Goal: Information Seeking & Learning: Learn about a topic

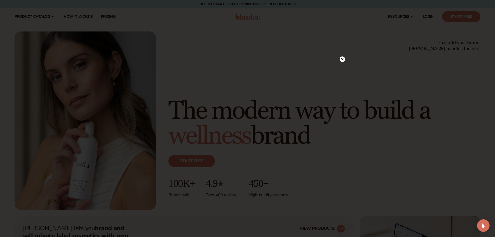
click at [340, 58] on circle at bounding box center [341, 58] width 5 height 5
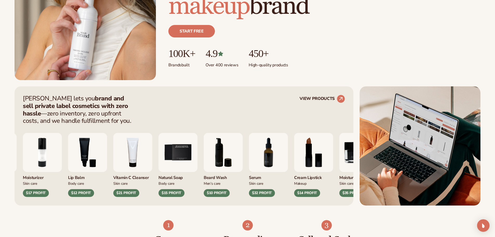
scroll to position [130, 0]
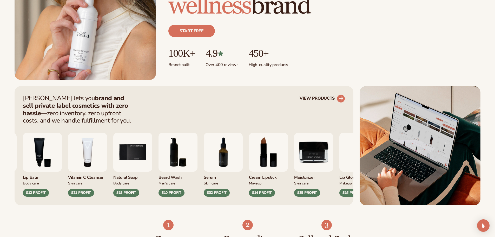
click at [309, 99] on link "VIEW PRODUCTS" at bounding box center [321, 98] width 45 height 8
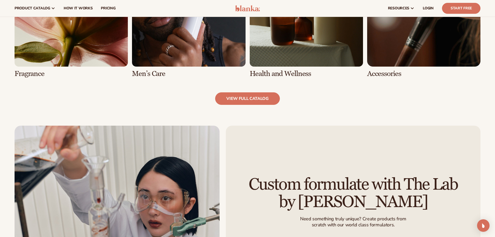
scroll to position [494, 0]
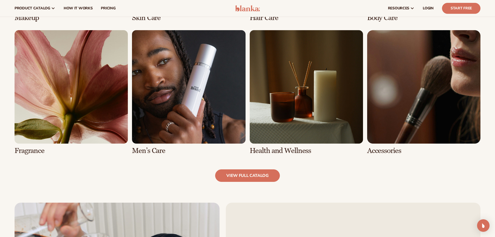
click at [177, 104] on link "6 / 8" at bounding box center [188, 92] width 113 height 124
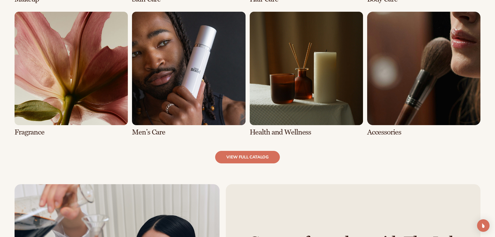
scroll to position [571, 0]
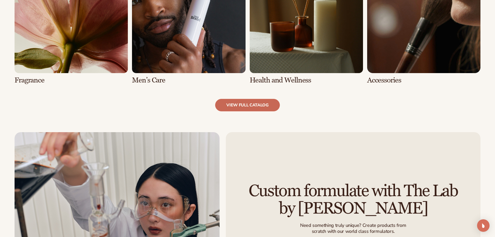
click at [241, 105] on link "view full catalog" at bounding box center [247, 105] width 65 height 12
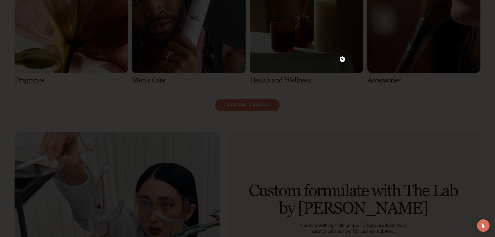
click at [342, 61] on circle at bounding box center [341, 58] width 5 height 5
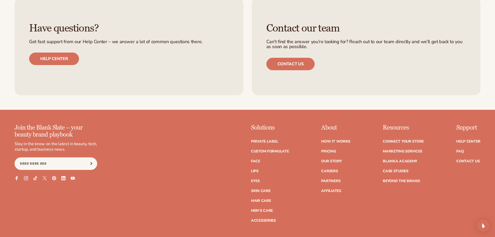
scroll to position [1117, 0]
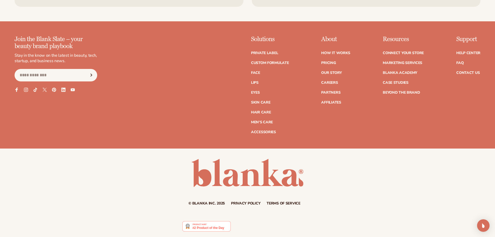
click at [330, 64] on ul "How It Works Pricing Our Story Careers Partners Affiliates" at bounding box center [335, 75] width 29 height 58
click at [330, 65] on link "Pricing" at bounding box center [328, 63] width 15 height 4
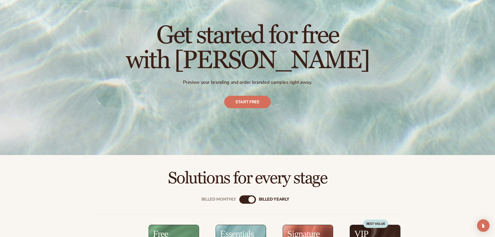
scroll to position [130, 0]
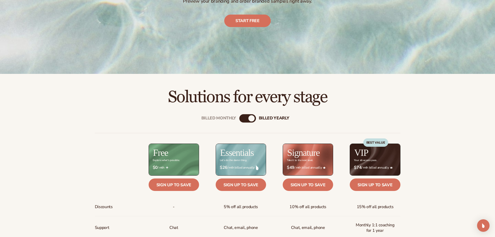
click at [252, 116] on div "billed Yearly" at bounding box center [251, 118] width 6 height 6
click at [248, 117] on div "Billed Monthly billed Yearly" at bounding box center [247, 118] width 17 height 8
click at [244, 120] on div "Billed Monthly" at bounding box center [242, 118] width 6 height 6
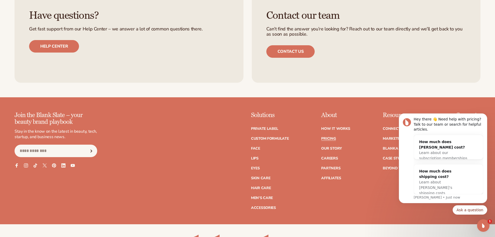
scroll to position [1117, 0]
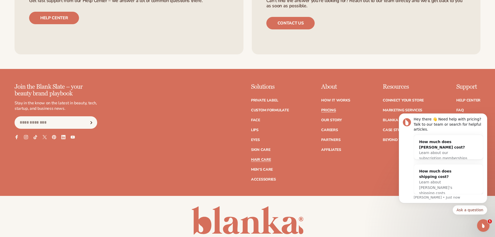
click at [263, 161] on link "Hair Care" at bounding box center [261, 160] width 20 height 4
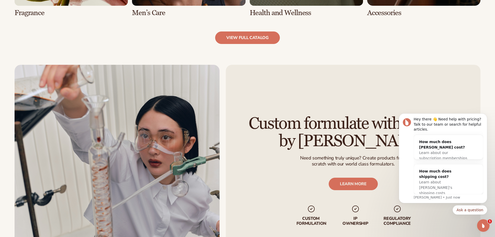
scroll to position [571, 0]
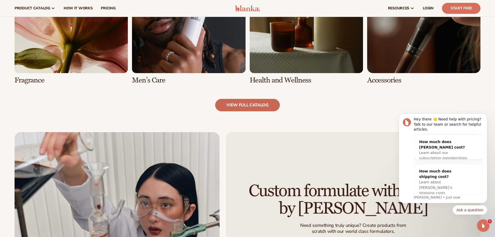
click at [237, 108] on link "view full catalog" at bounding box center [247, 105] width 65 height 12
